Goal: Task Accomplishment & Management: Complete application form

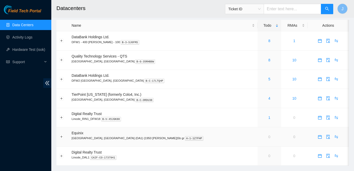
scroll to position [1, 0]
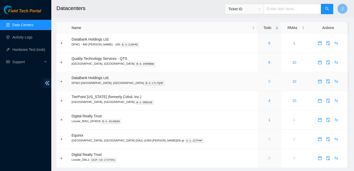
click at [269, 82] on link "5" at bounding box center [270, 81] width 2 height 4
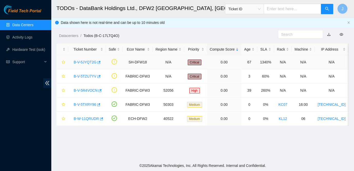
click at [85, 62] on link "B-V-5JYQT2G" at bounding box center [85, 62] width 23 height 4
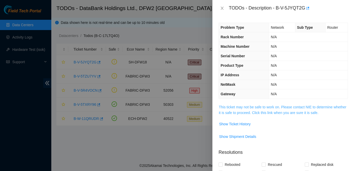
click at [244, 105] on link "This ticket may not be safe to work on. Please contact NIE to determine whether…" at bounding box center [283, 110] width 128 height 10
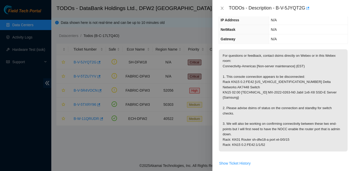
scroll to position [52, 0]
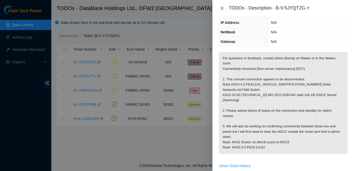
click at [223, 8] on icon "close" at bounding box center [222, 8] width 4 height 4
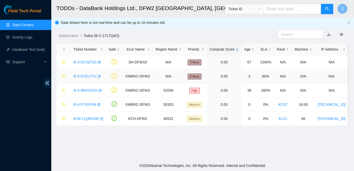
click at [82, 77] on link "B-V-5TZU7YV" at bounding box center [85, 76] width 23 height 4
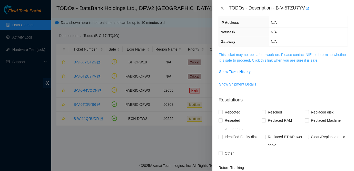
click at [297, 60] on link "This ticket may not be safe to work on. Please contact NIE to determine whether…" at bounding box center [283, 58] width 128 height 10
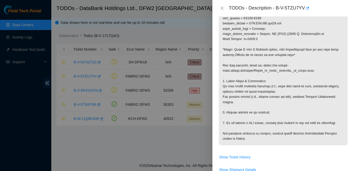
scroll to position [278, 0]
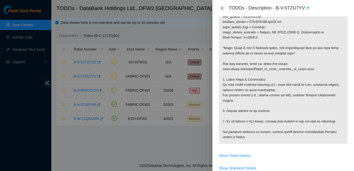
click at [225, 10] on button "Close" at bounding box center [222, 8] width 7 height 5
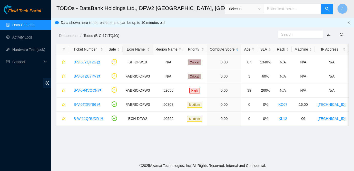
scroll to position [132, 0]
click at [87, 76] on link "B-V-5TZU7YV" at bounding box center [85, 76] width 23 height 4
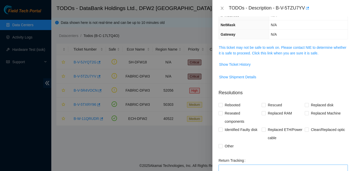
scroll to position [0, 0]
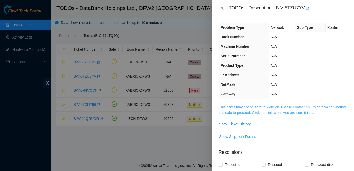
click at [249, 107] on link "This ticket may not be safe to work on. Please contact NIE to determine whether…" at bounding box center [283, 110] width 128 height 10
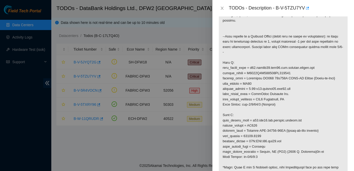
scroll to position [160, 0]
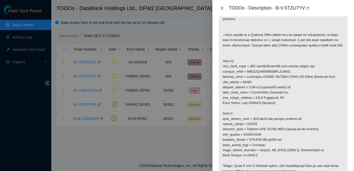
click at [223, 10] on icon "close" at bounding box center [222, 8] width 4 height 4
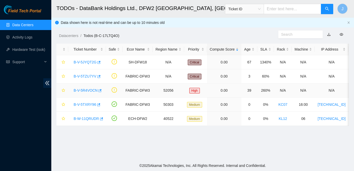
scroll to position [132, 0]
click at [81, 90] on link "B-V-5R4VOCN" at bounding box center [86, 90] width 24 height 4
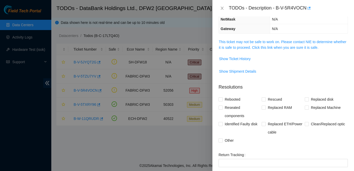
scroll to position [53, 0]
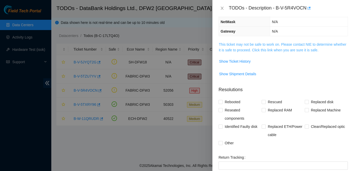
click at [268, 44] on link "This ticket may not be safe to work on. Please contact NIE to determine whether…" at bounding box center [283, 47] width 128 height 10
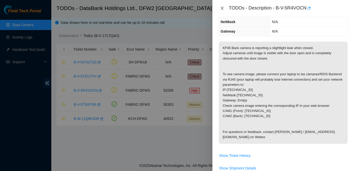
click at [225, 10] on button "Close" at bounding box center [222, 8] width 7 height 5
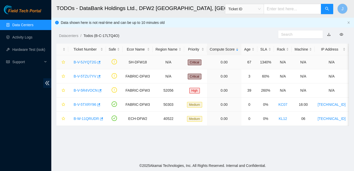
scroll to position [70, 0]
click at [86, 104] on link "B-V-5TXRY96" at bounding box center [85, 104] width 23 height 4
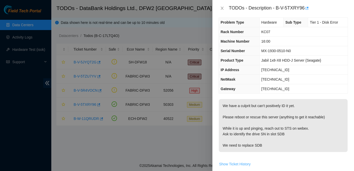
scroll to position [5, 0]
click at [223, 8] on icon "close" at bounding box center [222, 8] width 4 height 4
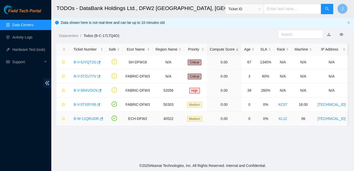
click at [80, 119] on link "B-W-11QRUDR" at bounding box center [86, 119] width 25 height 4
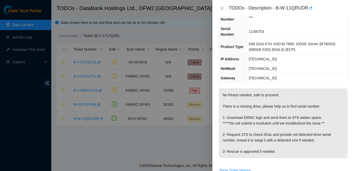
scroll to position [99, 0]
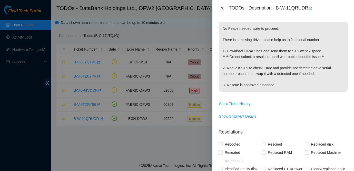
click at [222, 7] on icon "close" at bounding box center [222, 8] width 4 height 4
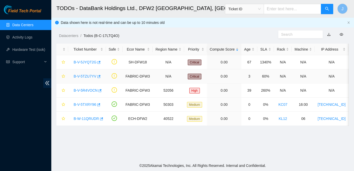
scroll to position [90, 0]
click at [82, 77] on link "B-V-5TZU7YV" at bounding box center [85, 76] width 23 height 4
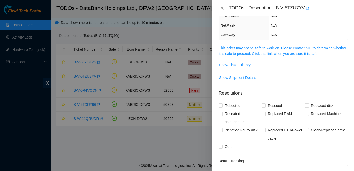
scroll to position [47, 0]
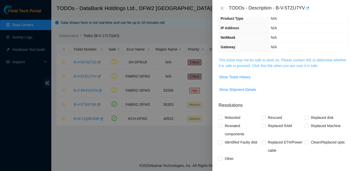
click at [265, 61] on link "This ticket may not be safe to work on. Please contact NIE to determine whether…" at bounding box center [283, 63] width 128 height 10
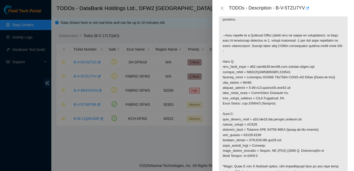
scroll to position [158, 0]
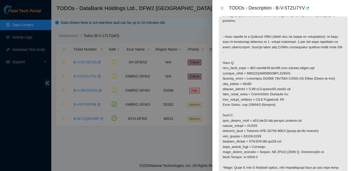
drag, startPoint x: 248, startPoint y: 72, endPoint x: 290, endPoint y: 72, distance: 41.3
click at [290, 72] on p at bounding box center [283, 104] width 129 height 317
drag, startPoint x: 248, startPoint y: 73, endPoint x: 274, endPoint y: 73, distance: 26.2
click at [274, 73] on p at bounding box center [283, 104] width 129 height 317
drag, startPoint x: 295, startPoint y: 73, endPoint x: 249, endPoint y: 73, distance: 45.2
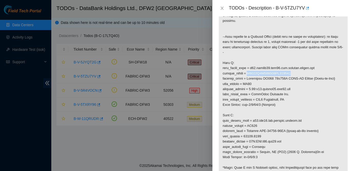
click at [249, 73] on p at bounding box center [283, 104] width 129 height 317
copy p "R3240F2B245418AK300638"
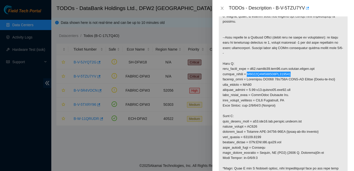
scroll to position [162, 0]
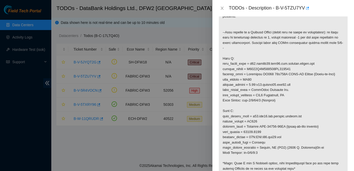
click at [296, 85] on p at bounding box center [283, 100] width 129 height 317
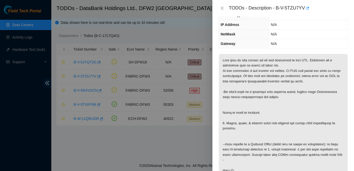
scroll to position [49, 0]
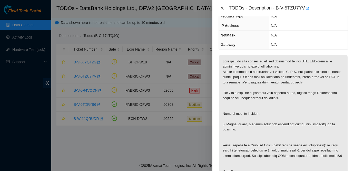
click at [220, 7] on icon "close" at bounding box center [222, 8] width 4 height 4
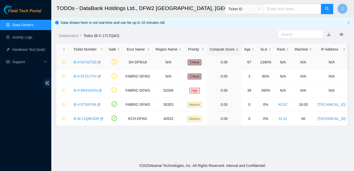
scroll to position [66, 0]
click at [92, 62] on link "B-V-5JYQT2G" at bounding box center [85, 62] width 23 height 4
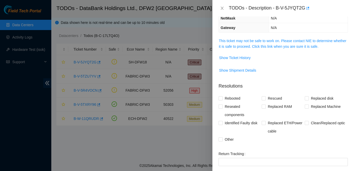
scroll to position [49, 0]
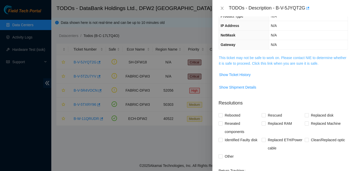
click at [250, 63] on link "This ticket may not be safe to work on. Please contact NIE to determine whether…" at bounding box center [283, 61] width 128 height 10
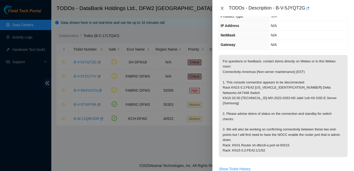
click at [223, 8] on icon "close" at bounding box center [222, 8] width 4 height 4
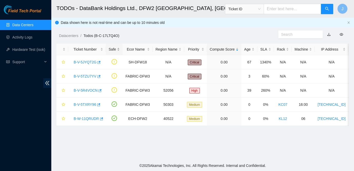
scroll to position [66, 0]
click at [81, 75] on link "B-V-5TZU7YV" at bounding box center [85, 76] width 23 height 4
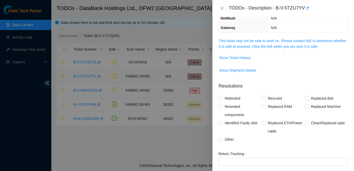
scroll to position [49, 0]
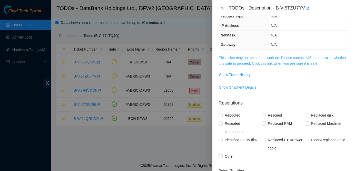
click at [267, 59] on link "This ticket may not be safe to work on. Please contact NIE to determine whether…" at bounding box center [283, 61] width 128 height 10
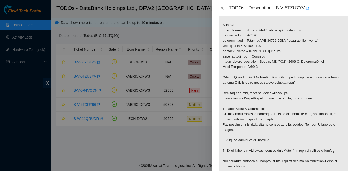
scroll to position [242, 0]
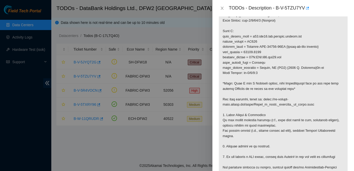
click at [278, 7] on div "TODOs - Description - B-V-5TZU7YV" at bounding box center [288, 8] width 119 height 8
drag, startPoint x: 278, startPoint y: 7, endPoint x: 307, endPoint y: 8, distance: 29.3
click at [307, 8] on div "TODOs - Description - B-V-5TZU7YV" at bounding box center [288, 8] width 119 height 8
copy div "B-V-5TZU7YV"
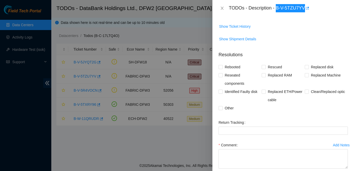
scroll to position [383, 0]
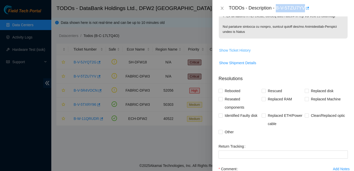
click at [241, 53] on span "Show Ticket History" at bounding box center [235, 51] width 32 height 6
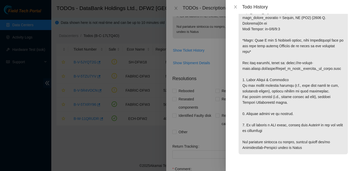
scroll to position [259, 0]
click at [236, 6] on icon "close" at bounding box center [236, 7] width 4 height 4
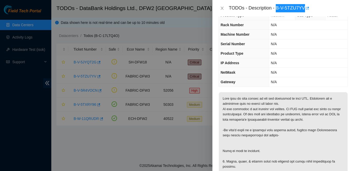
scroll to position [15, 0]
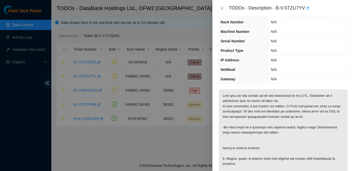
click at [132, 139] on div at bounding box center [177, 85] width 354 height 171
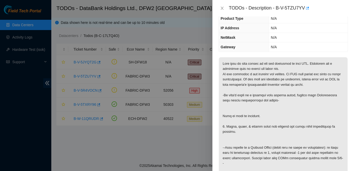
scroll to position [74, 0]
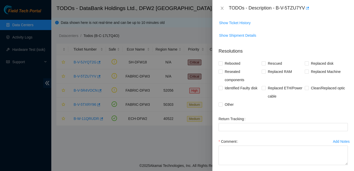
scroll to position [439, 0]
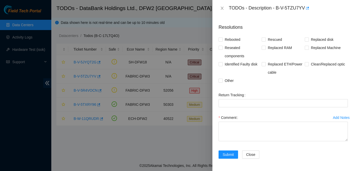
click at [278, 8] on div "TODOs - Description - B-V-5TZU7YV" at bounding box center [288, 8] width 119 height 8
drag, startPoint x: 278, startPoint y: 8, endPoint x: 307, endPoint y: 10, distance: 28.8
click at [307, 10] on div "TODOs - Description - B-V-5TZU7YV" at bounding box center [288, 8] width 119 height 8
copy div "B-V-5TZU7YV"
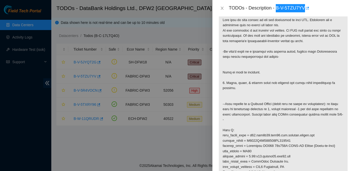
scroll to position [87, 0]
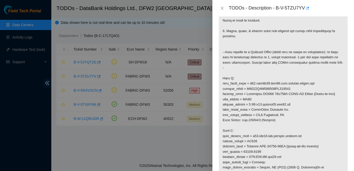
scroll to position [141, 0]
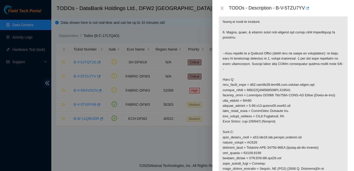
click at [254, 81] on p at bounding box center [283, 121] width 129 height 317
click at [289, 95] on p at bounding box center [283, 121] width 129 height 317
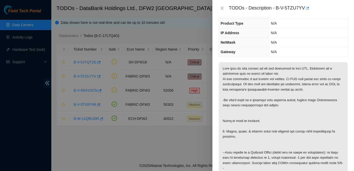
scroll to position [51, 0]
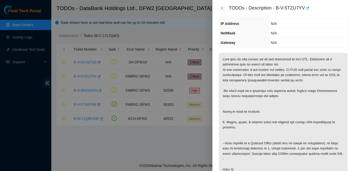
click at [257, 37] on th "NetMask" at bounding box center [244, 34] width 50 height 10
click at [225, 5] on div "TODOs - Description - B-V-5TZU7YV" at bounding box center [283, 8] width 129 height 8
click at [216, 7] on div "TODOs - Description - B-V-5TZU7YV" at bounding box center [284, 8] width 142 height 16
click at [221, 7] on icon "close" at bounding box center [222, 8] width 4 height 4
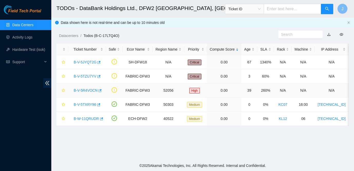
scroll to position [68, 0]
click at [87, 62] on link "B-V-5JYQT2G" at bounding box center [85, 62] width 23 height 4
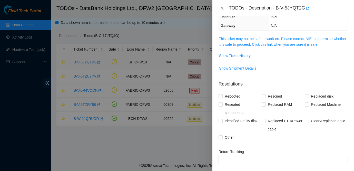
scroll to position [51, 0]
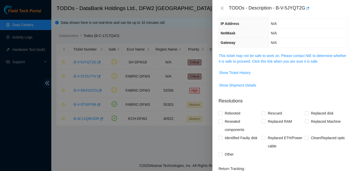
click at [269, 53] on span "This ticket may not be safe to work on. Please contact NIE to determine whether…" at bounding box center [283, 58] width 129 height 11
click at [266, 57] on link "This ticket may not be safe to work on. Please contact NIE to determine whether…" at bounding box center [283, 59] width 128 height 10
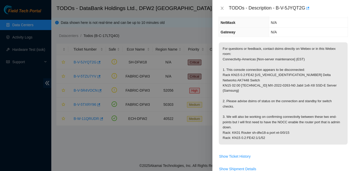
scroll to position [63, 0]
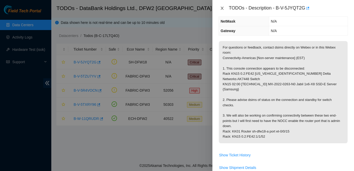
click at [222, 8] on icon "close" at bounding box center [222, 8] width 4 height 4
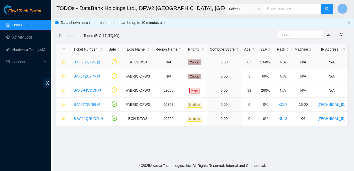
scroll to position [80, 0]
click at [89, 76] on link "B-V-5TZU7YV" at bounding box center [85, 76] width 23 height 4
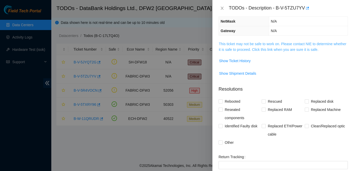
click at [264, 46] on link "This ticket may not be safe to work on. Please contact NIE to determine whether…" at bounding box center [283, 47] width 128 height 10
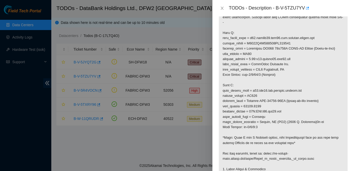
scroll to position [191, 0]
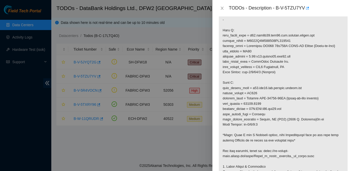
click at [235, 79] on p at bounding box center [283, 72] width 129 height 317
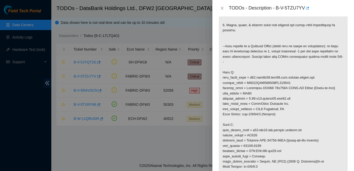
scroll to position [148, 0]
click at [280, 106] on p at bounding box center [283, 115] width 129 height 317
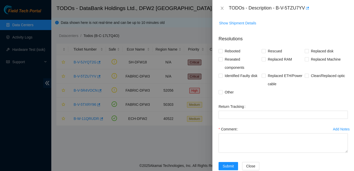
scroll to position [438, 0]
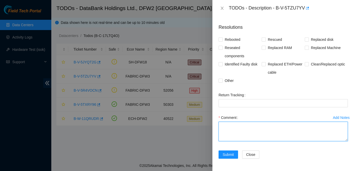
click at [247, 124] on textarea "Comment" at bounding box center [283, 132] width 129 height 20
type textarea "S"
type textarea "C"
click at [248, 130] on textarea "Unseated, cleaned and scoped 1/1/14/2 break out fiber. Contacted Connectivity" at bounding box center [283, 132] width 129 height 20
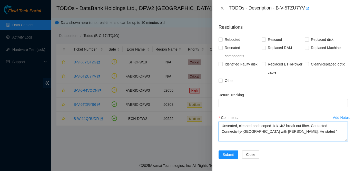
click at [319, 132] on textarea "Unseated, cleaned and scoped 1/1/14/2 break out fiber. Contacted Connectivity-A…" at bounding box center [283, 132] width 129 height 20
paste textarea "No flaps for the last 5 minutes, which seems to match your reseat. We can monit…"
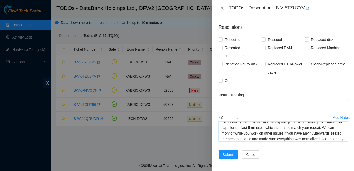
scroll to position [15, 0]
type textarea "Unseated, cleaned and scoped 1/1/14/2 break out fiber. Contacted Connectivity-A…"
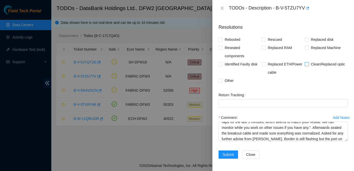
click at [314, 67] on span "Clean/Replaced optic" at bounding box center [328, 64] width 38 height 8
click at [309, 66] on input "Clean/Replaced optic" at bounding box center [307, 64] width 4 height 4
click at [314, 67] on span "Clean/Replaced optic" at bounding box center [328, 64] width 38 height 8
click at [309, 66] on input "Clean/Replaced optic" at bounding box center [307, 64] width 4 height 4
checkbox input "false"
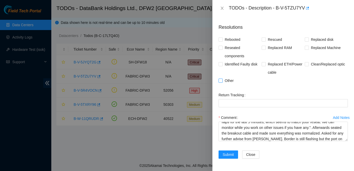
click at [231, 82] on span "Other" at bounding box center [229, 81] width 13 height 8
click at [222, 82] on input "Other" at bounding box center [221, 81] width 4 height 4
checkbox input "true"
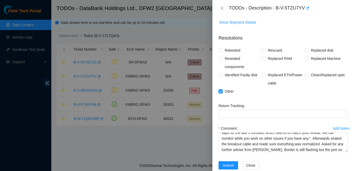
scroll to position [422, 0]
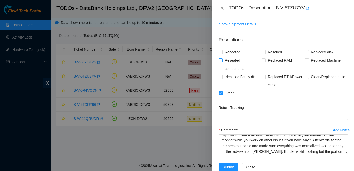
click at [236, 67] on span "Reseated components" at bounding box center [242, 64] width 39 height 16
click at [222, 62] on input "Reseated components" at bounding box center [221, 60] width 4 height 4
checkbox input "true"
click at [320, 81] on span "Clean/Replaced optic" at bounding box center [328, 77] width 38 height 8
click at [309, 78] on input "Clean/Replaced optic" at bounding box center [307, 77] width 4 height 4
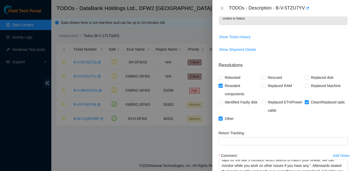
scroll to position [395, 0]
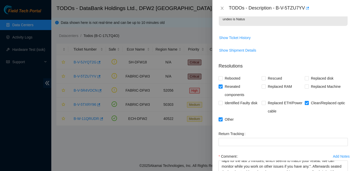
click at [323, 107] on span "Clean/Replaced optic" at bounding box center [328, 103] width 38 height 8
click at [309, 105] on input "Clean/Replaced optic" at bounding box center [307, 103] width 4 height 4
checkbox input "false"
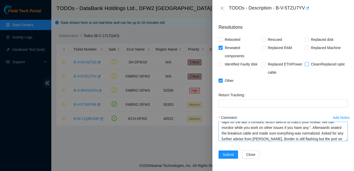
scroll to position [17, 0]
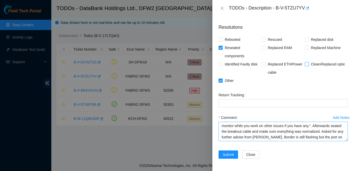
click at [345, 139] on textarea "Unseated, cleaned and scoped 1/1/14/2 break out fiber. Contacted Connectivity-A…" at bounding box center [283, 132] width 129 height 20
click at [346, 139] on textarea "Unseated, cleaned and scoped 1/1/14/2 break out fiber. Contacted Connectivity-A…" at bounding box center [283, 132] width 129 height 20
click at [345, 138] on textarea "Unseated, cleaned and scoped 1/1/14/2 break out fiber. Contacted Connectivity-A…" at bounding box center [283, 132] width 129 height 20
click at [343, 137] on textarea "Unseated, cleaned and scoped 1/1/14/2 break out fiber. Contacted Connectivity-A…" at bounding box center [283, 132] width 129 height 20
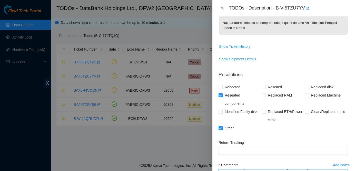
scroll to position [439, 0]
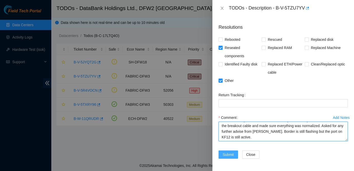
type textarea "Unseated, cleaned and scoped 1/1/14/2 break out fiber. Contacted Connectivity-A…"
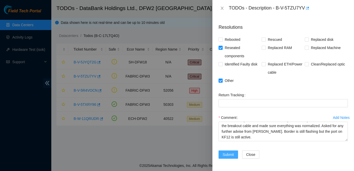
click at [231, 154] on span "Submit" at bounding box center [228, 155] width 11 height 6
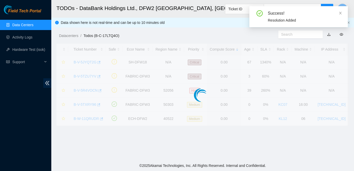
scroll to position [132, 0]
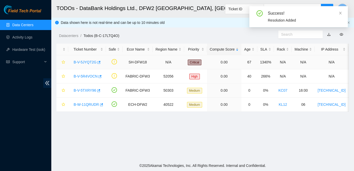
click at [90, 63] on link "B-V-5JYQT2G" at bounding box center [85, 62] width 23 height 4
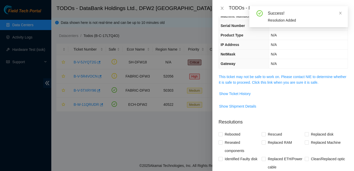
scroll to position [27, 0]
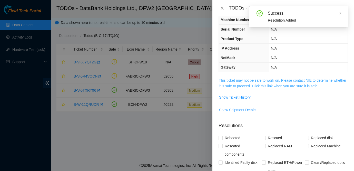
click at [277, 80] on link "This ticket may not be safe to work on. Please contact NIE to determine whether…" at bounding box center [283, 83] width 128 height 10
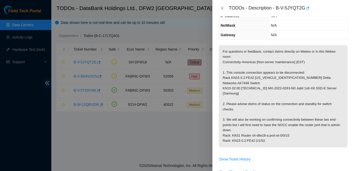
scroll to position [60, 0]
click at [237, 156] on span "Show Ticket History" at bounding box center [235, 159] width 32 height 6
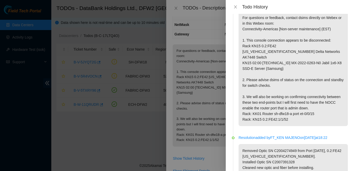
scroll to position [0, 0]
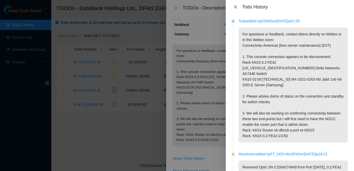
click at [237, 7] on icon "close" at bounding box center [236, 7] width 4 height 4
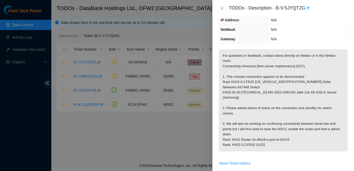
scroll to position [53, 0]
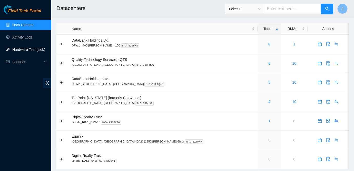
click at [30, 48] on link "Hardware Test (isok)" at bounding box center [28, 50] width 33 height 4
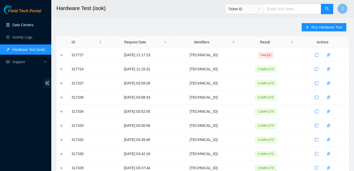
click at [28, 23] on link "Data Centers" at bounding box center [22, 25] width 21 height 4
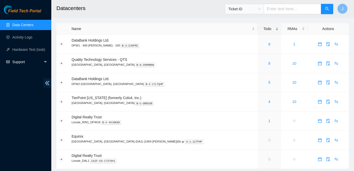
click at [31, 64] on span "Support" at bounding box center [27, 62] width 30 height 10
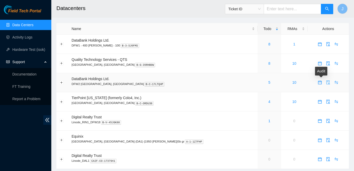
click at [326, 83] on icon "audit" at bounding box center [328, 82] width 4 height 4
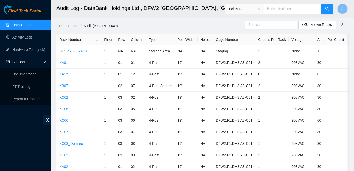
click at [255, 26] on input "text" at bounding box center [270, 25] width 42 height 6
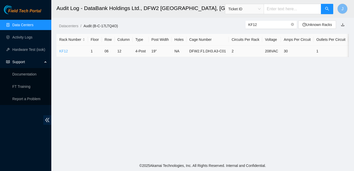
type input "KF12"
click at [63, 52] on link "KF12" at bounding box center [63, 51] width 8 height 4
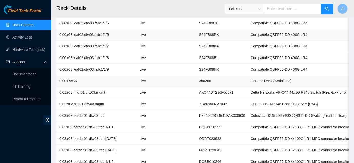
scroll to position [323, 0]
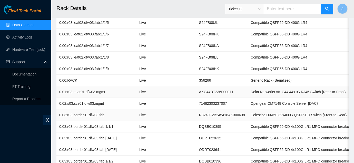
click at [238, 88] on td "AKC44DT236F00071" at bounding box center [222, 92] width 52 height 12
